Goal: Task Accomplishment & Management: Manage account settings

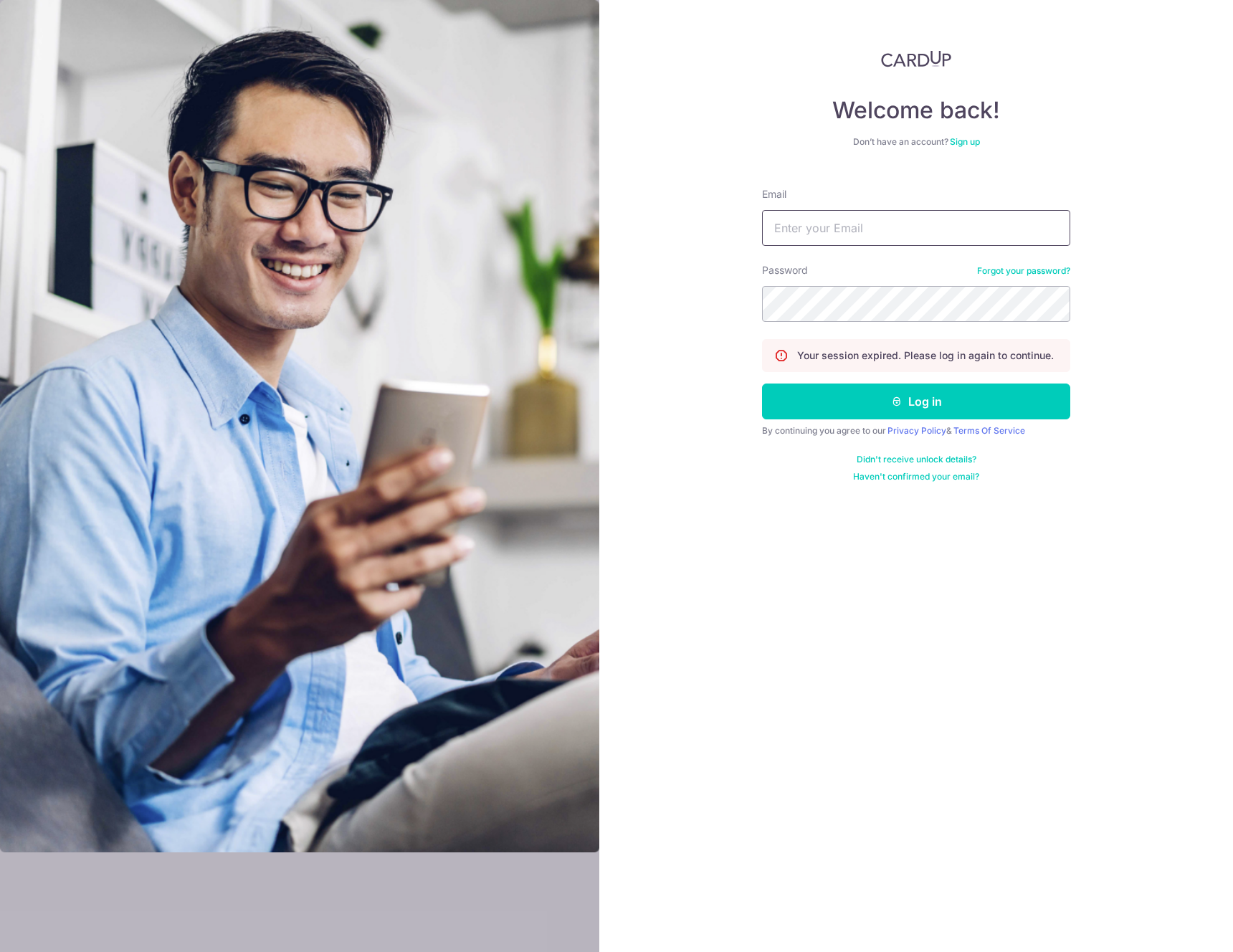
click at [878, 224] on input "Email" at bounding box center [916, 228] width 308 height 36
type input "[EMAIL_ADDRESS][DOMAIN_NAME]"
click at [762, 384] on button "Log in" at bounding box center [916, 402] width 308 height 36
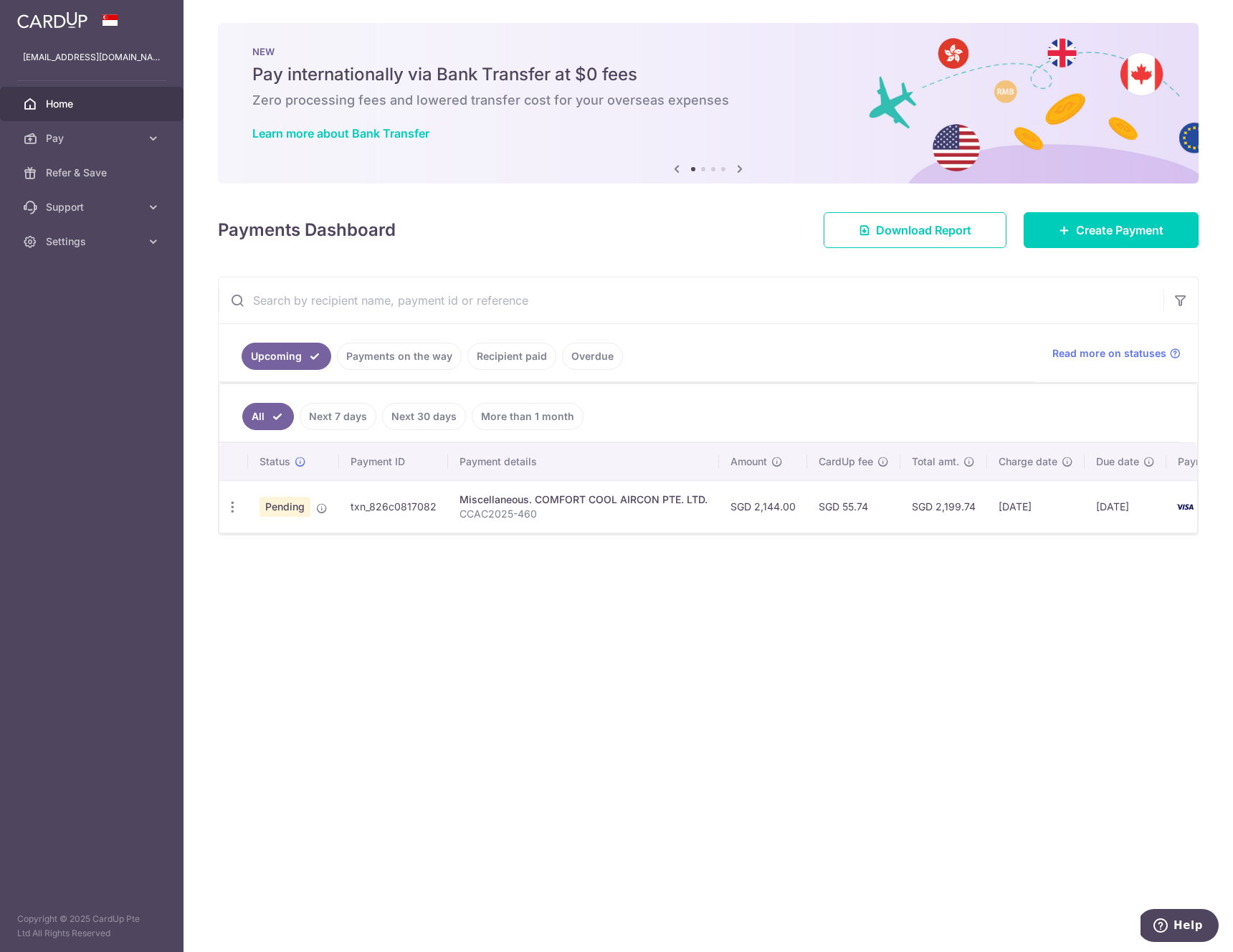
click at [568, 641] on div "× Pause Schedule Pause all future payments in this series Pause just this one p…" at bounding box center [708, 476] width 1049 height 952
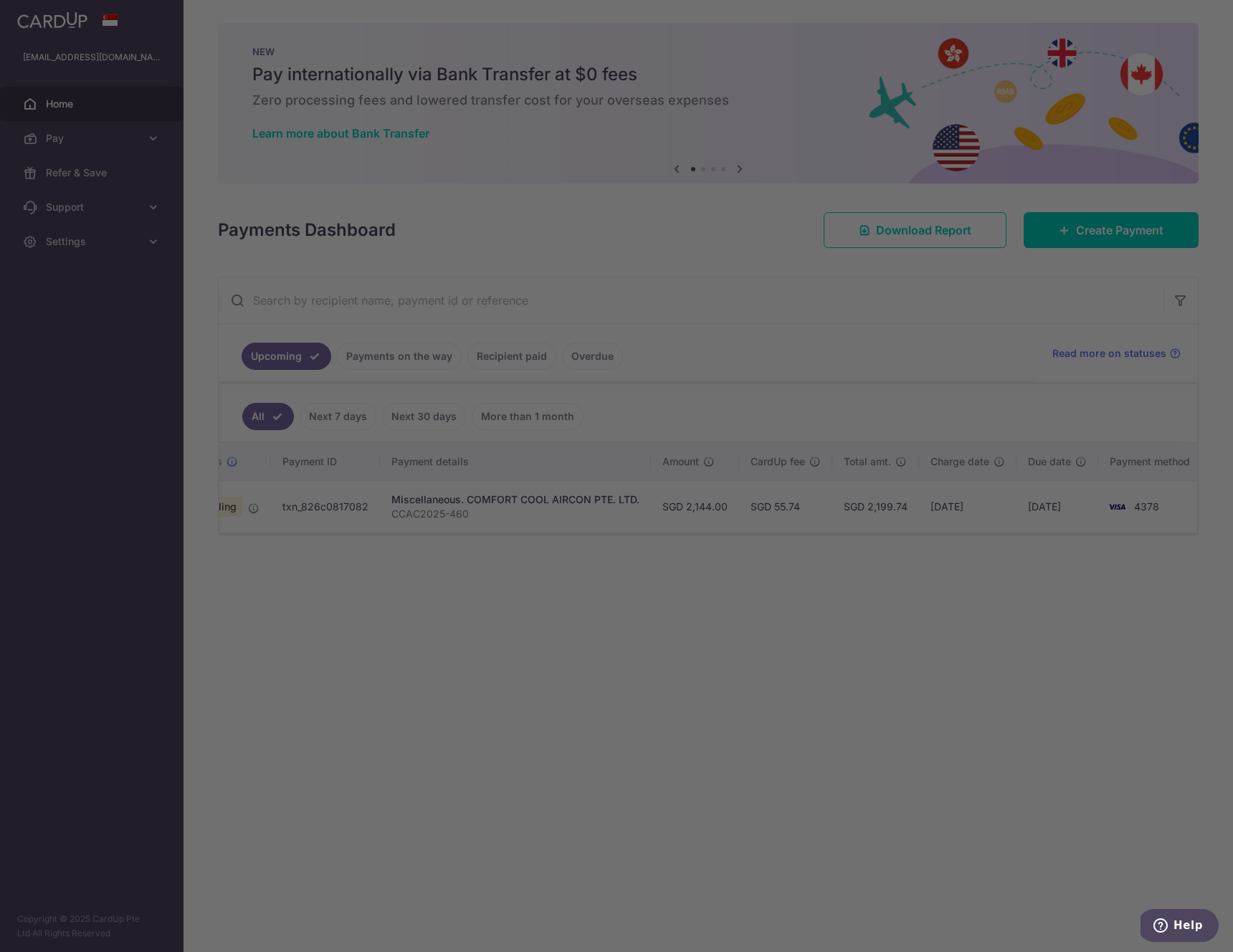
click at [376, 649] on div at bounding box center [622, 480] width 1245 height 961
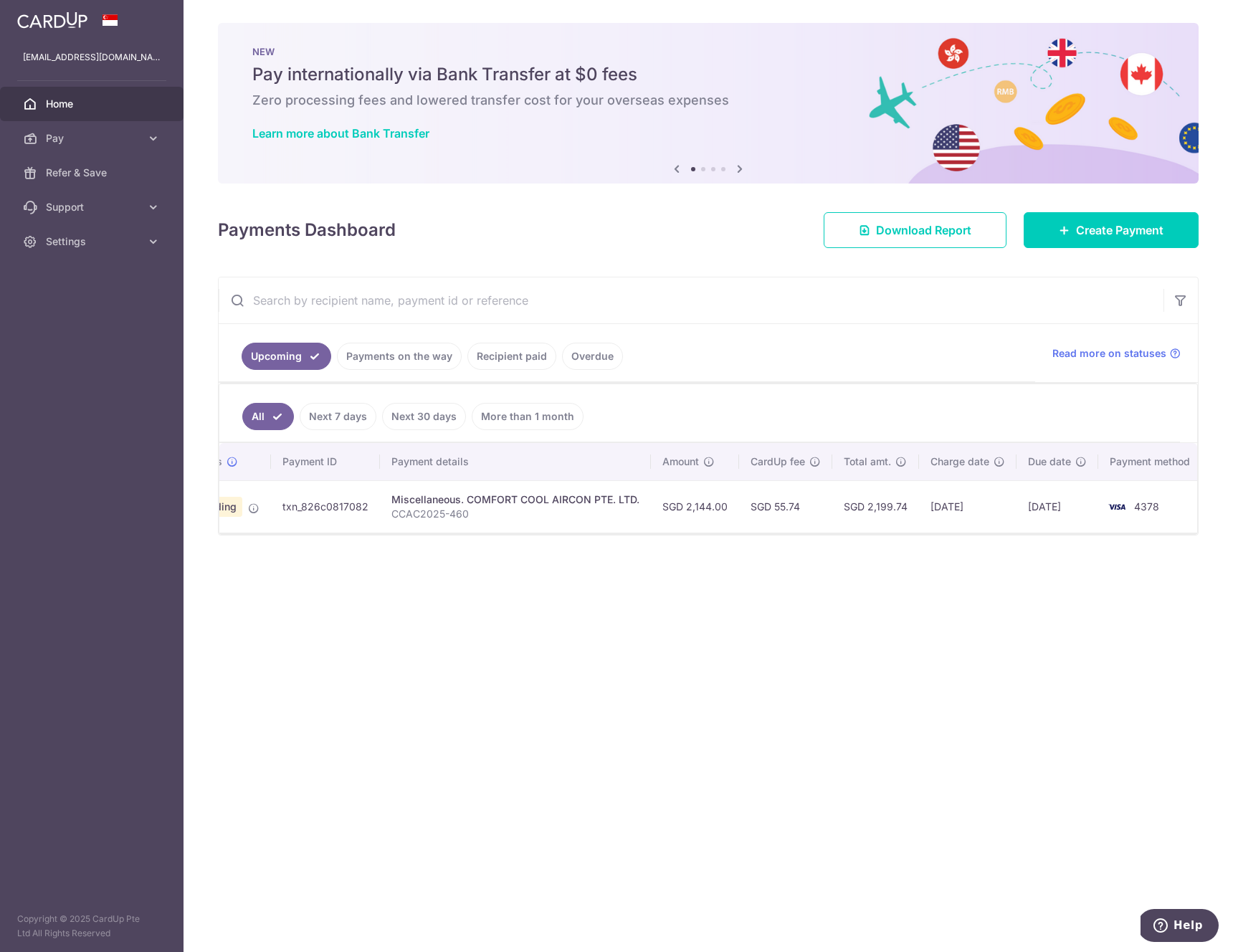
click at [410, 360] on link "Payments on the way" at bounding box center [400, 355] width 125 height 27
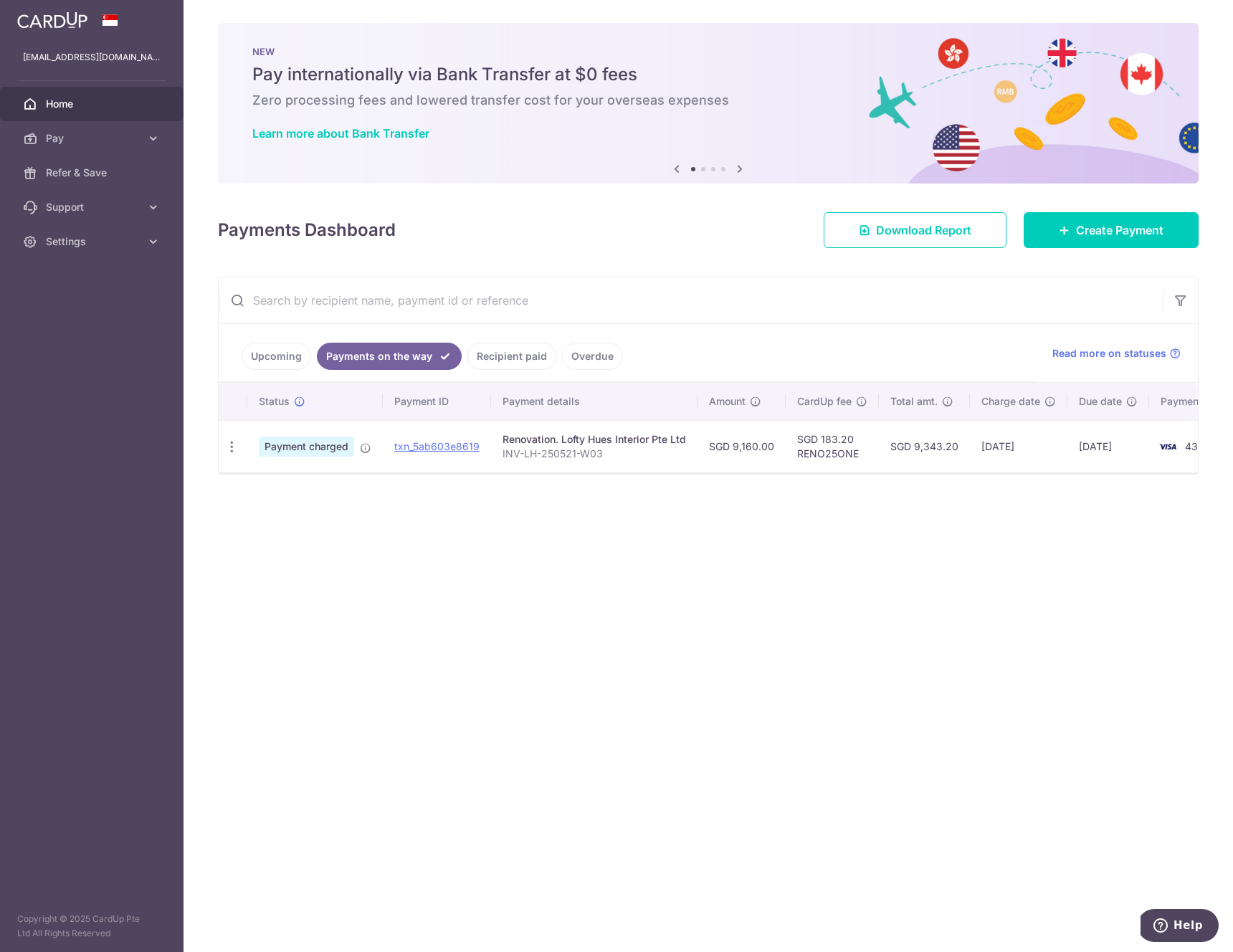
click at [283, 342] on link "Upcoming" at bounding box center [277, 355] width 69 height 27
